Goal: Find specific page/section: Find specific page/section

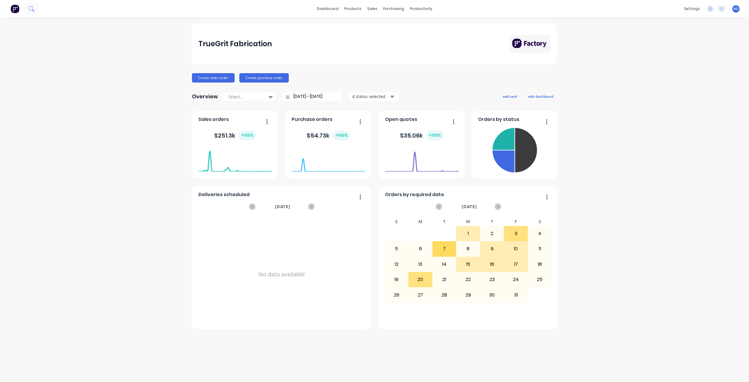
click at [31, 8] on icon at bounding box center [31, 9] width 6 height 6
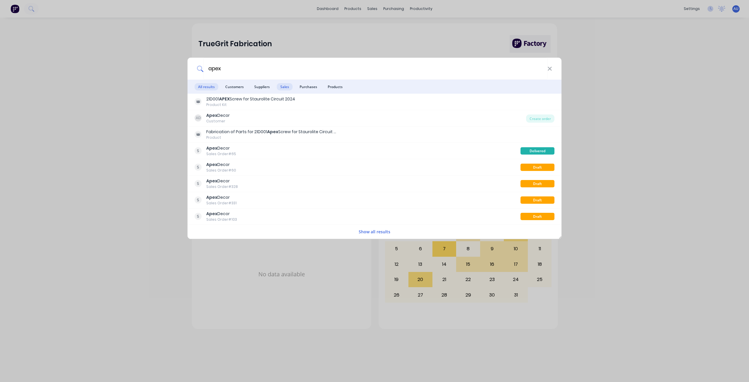
type input "apex"
click at [281, 88] on span "Sales" at bounding box center [285, 86] width 16 height 7
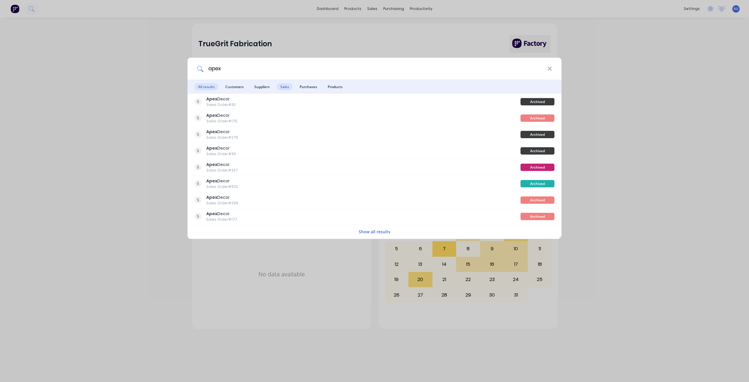
click at [199, 85] on span "All results" at bounding box center [207, 86] width 24 height 7
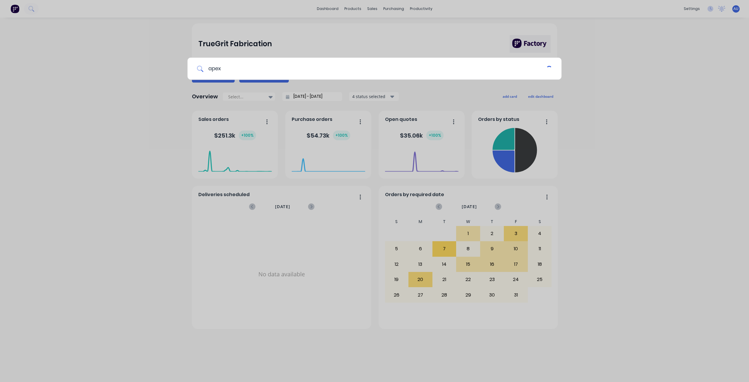
click at [222, 69] on input "apex" at bounding box center [374, 69] width 343 height 22
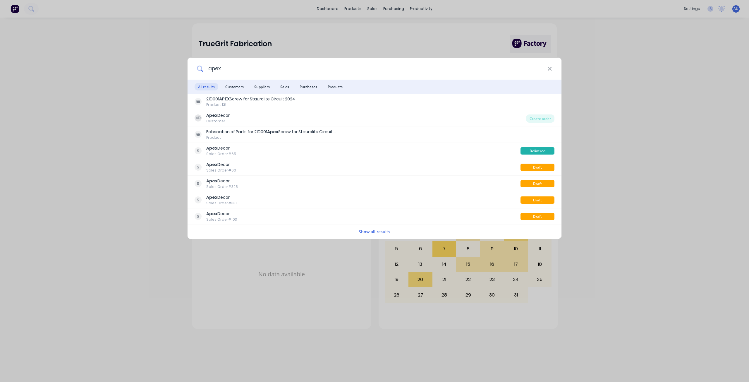
click at [222, 69] on input "apex" at bounding box center [375, 69] width 344 height 22
click at [630, 51] on div "apex All results Customers Suppliers Sales Purchases Products 21D001 APEX Screw…" at bounding box center [374, 191] width 749 height 382
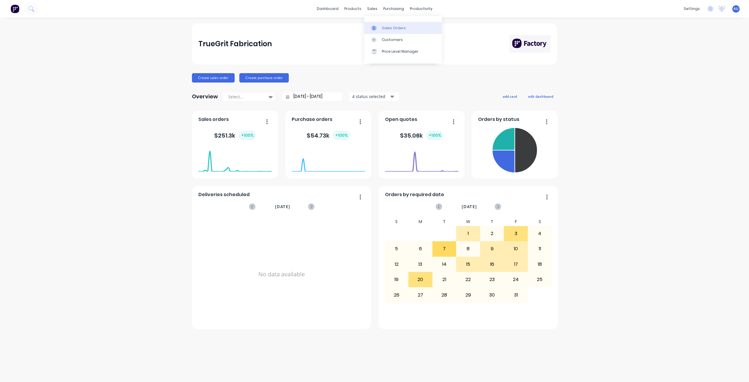
click at [382, 27] on div "Sales Orders" at bounding box center [394, 27] width 24 height 5
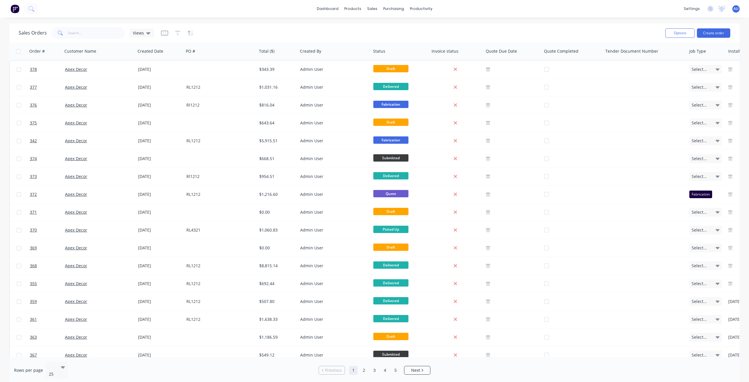
click at [255, 26] on div "Sales Orders Views" at bounding box center [340, 33] width 642 height 14
click at [210, 34] on div "Sales Orders Views" at bounding box center [340, 33] width 642 height 14
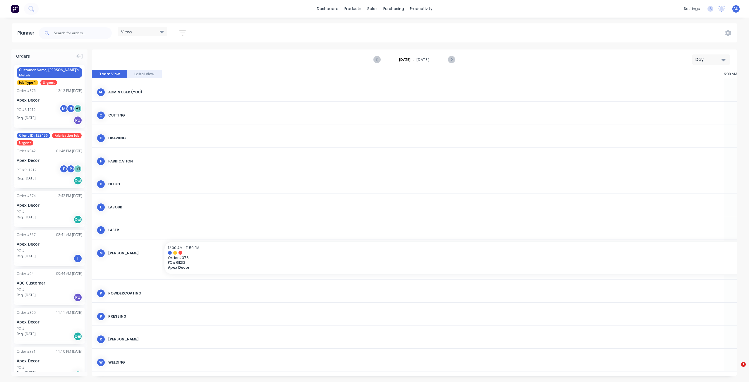
scroll to position [0, 937]
